Goal: Find specific page/section: Find specific page/section

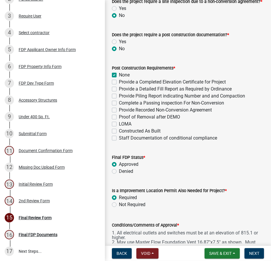
scroll to position [265, 0]
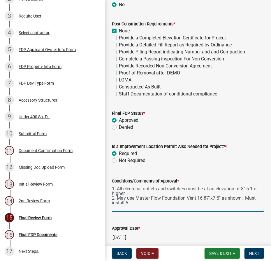
click at [146, 206] on textarea "1. All electrical outlets and switches must be at an elevation of 815.1 or high…" at bounding box center [188, 197] width 152 height 27
click at [135, 202] on textarea "1. All electrical outlets and switches must be at an elevation of 815.1 or high…" at bounding box center [188, 197] width 152 height 27
drag, startPoint x: 189, startPoint y: 202, endPoint x: 183, endPoint y: 204, distance: 5.8
click at [182, 204] on textarea "1. All electrical outlets and switches must be at an elevation of 815.1 or high…" at bounding box center [188, 197] width 152 height 27
click at [185, 201] on textarea "1. All electrical outlets and switches must be at an elevation of 815.1 or high…" at bounding box center [188, 197] width 152 height 27
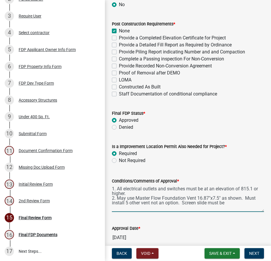
click at [227, 203] on textarea "1. All electrical outlets and switches must be at an elevation of 815.1 or high…" at bounding box center [188, 197] width 152 height 27
drag, startPoint x: 232, startPoint y: 203, endPoint x: 242, endPoint y: 202, distance: 10.9
click at [242, 202] on textarea "1. All electrical outlets and switches must be at an elevation of 815.1 or high…" at bounding box center [188, 197] width 152 height 27
click at [240, 201] on textarea "1. All electrical outlets and switches must be at an elevation of 815.1 or high…" at bounding box center [188, 197] width 152 height 27
click at [244, 204] on textarea "1. All electrical outlets and switches must be at an elevation of 815.1 or high…" at bounding box center [188, 197] width 152 height 27
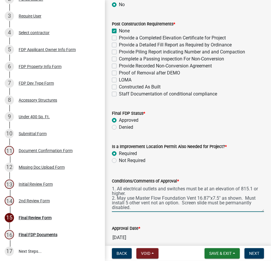
click at [244, 204] on textarea "1. All electrical outlets and switches must be at an elevation of 815.1 or high…" at bounding box center [188, 197] width 152 height 27
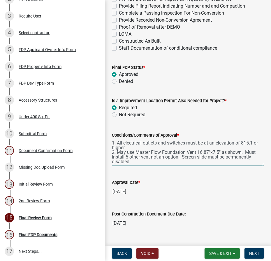
scroll to position [371, 0]
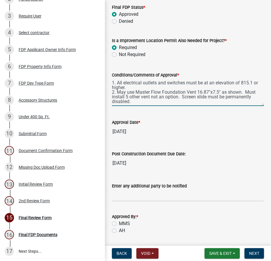
type textarea "1. All electrical outlets and switches must be at an elevation of 815.1 or high…"
click at [117, 222] on div "MMS" at bounding box center [188, 223] width 152 height 7
click at [119, 224] on label "MMS" at bounding box center [124, 223] width 11 height 7
click at [119, 224] on input "MMS" at bounding box center [121, 222] width 4 height 4
radio input "true"
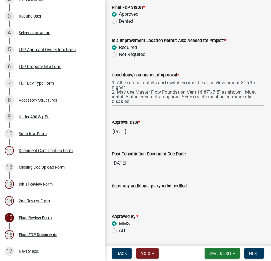
scroll to position [415, 0]
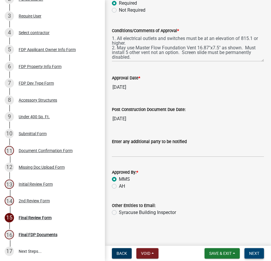
click at [257, 256] on button "Next" at bounding box center [255, 253] width 20 height 10
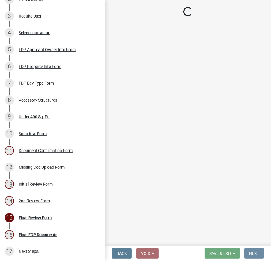
scroll to position [0, 0]
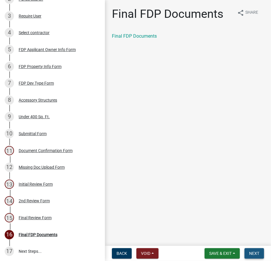
click at [252, 251] on span "Next" at bounding box center [254, 253] width 10 height 5
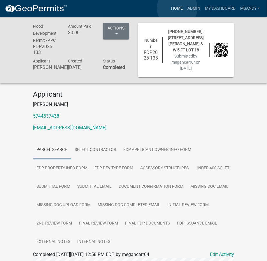
click at [177, 8] on link "Home" at bounding box center [177, 8] width 16 height 11
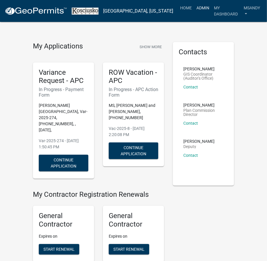
click at [194, 8] on link "Admin" at bounding box center [202, 7] width 17 height 11
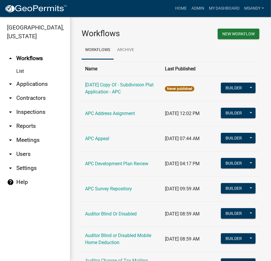
click at [23, 83] on link "arrow_drop_down Applications" at bounding box center [35, 84] width 70 height 14
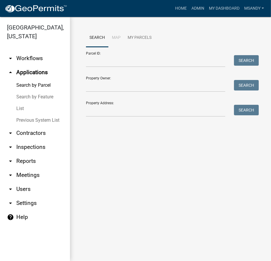
click at [108, 53] on div "Parcel ID: Search" at bounding box center [170, 57] width 169 height 20
click at [113, 64] on input "Parcel ID:" at bounding box center [155, 61] width 139 height 12
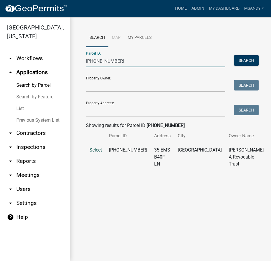
type input "[PHONE_NUMBER]"
click at [100, 153] on span "Select" at bounding box center [96, 150] width 13 height 6
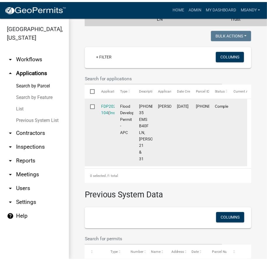
scroll to position [159, 0]
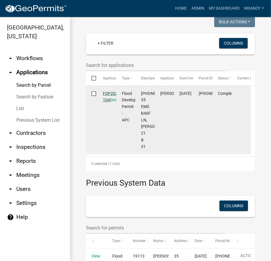
click at [107, 102] on link "FDP2022-104" at bounding box center [112, 96] width 18 height 11
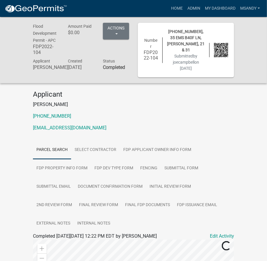
scroll to position [132, 0]
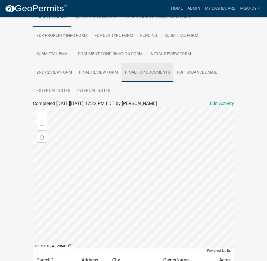
click at [154, 72] on link "Final FDP Documents" at bounding box center [148, 72] width 52 height 19
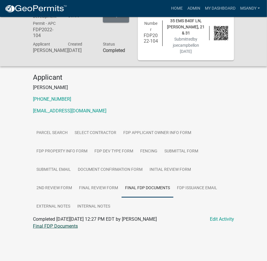
click at [68, 224] on link "Final FDP Documents" at bounding box center [55, 226] width 45 height 6
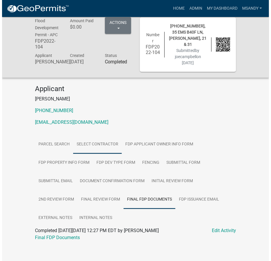
scroll to position [0, 0]
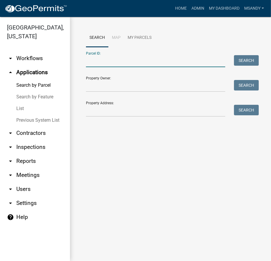
click at [105, 61] on input "Parcel ID:" at bounding box center [155, 61] width 139 height 12
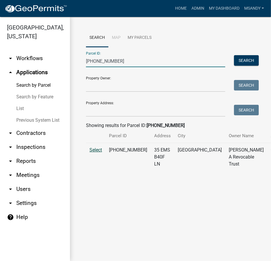
type input "[PHONE_NUMBER]"
click at [97, 153] on span "Select" at bounding box center [96, 150] width 13 height 6
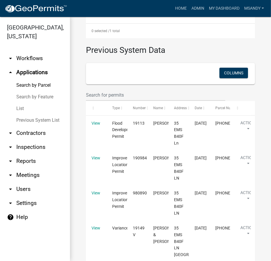
scroll to position [318, 0]
